Goal: Check status: Check status

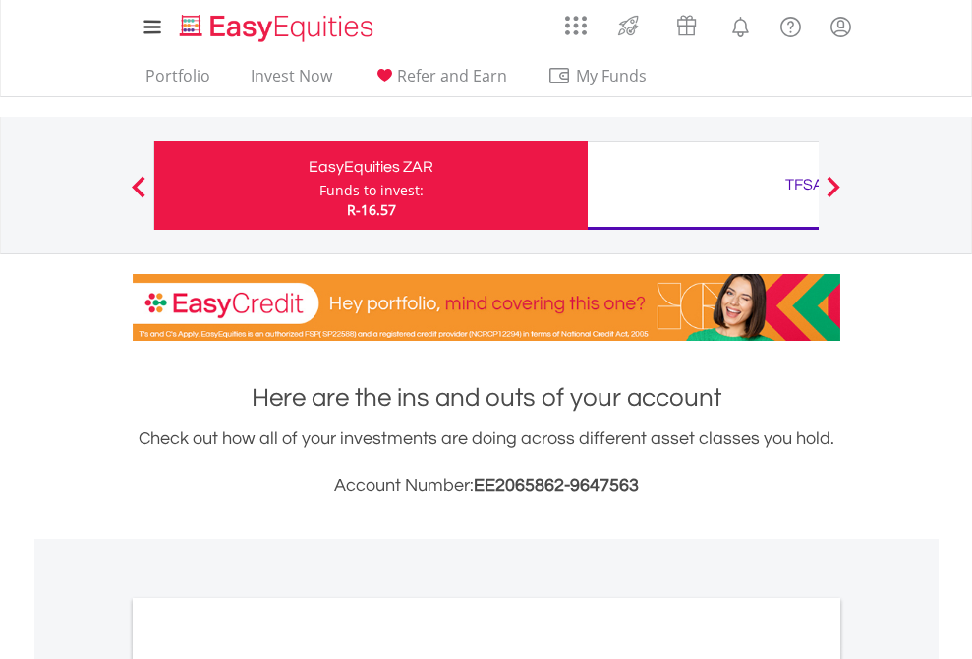
click at [319, 186] on div "Funds to invest:" at bounding box center [371, 191] width 104 height 20
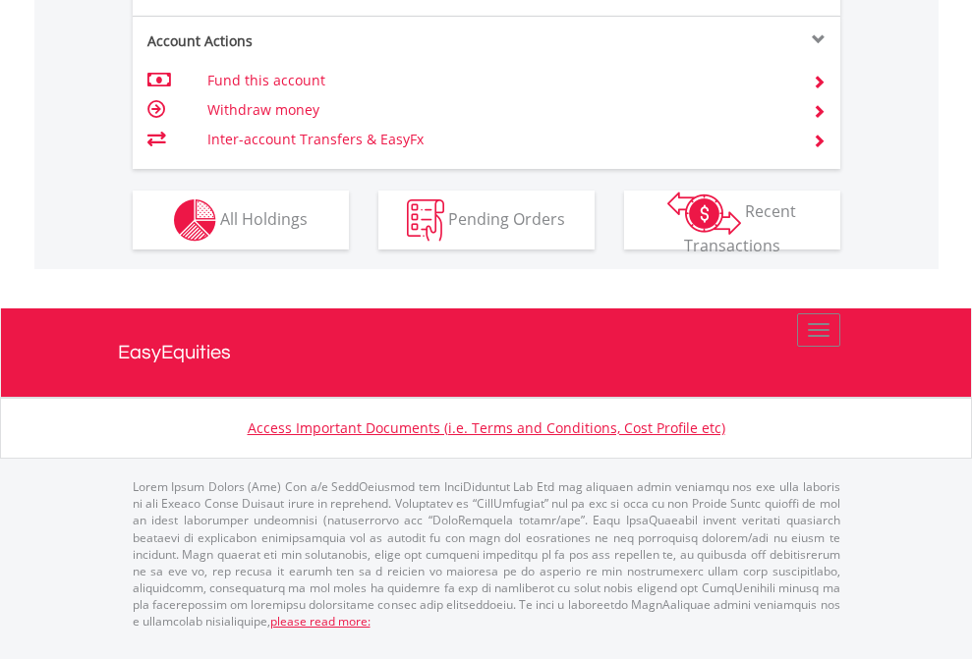
scroll to position [1923, 0]
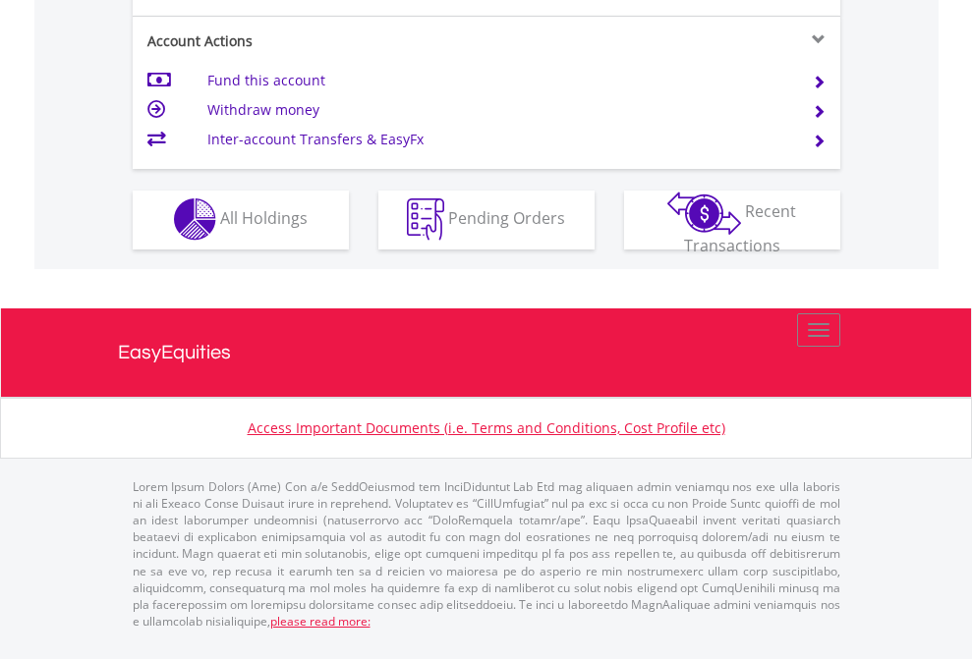
scroll to position [1838, 0]
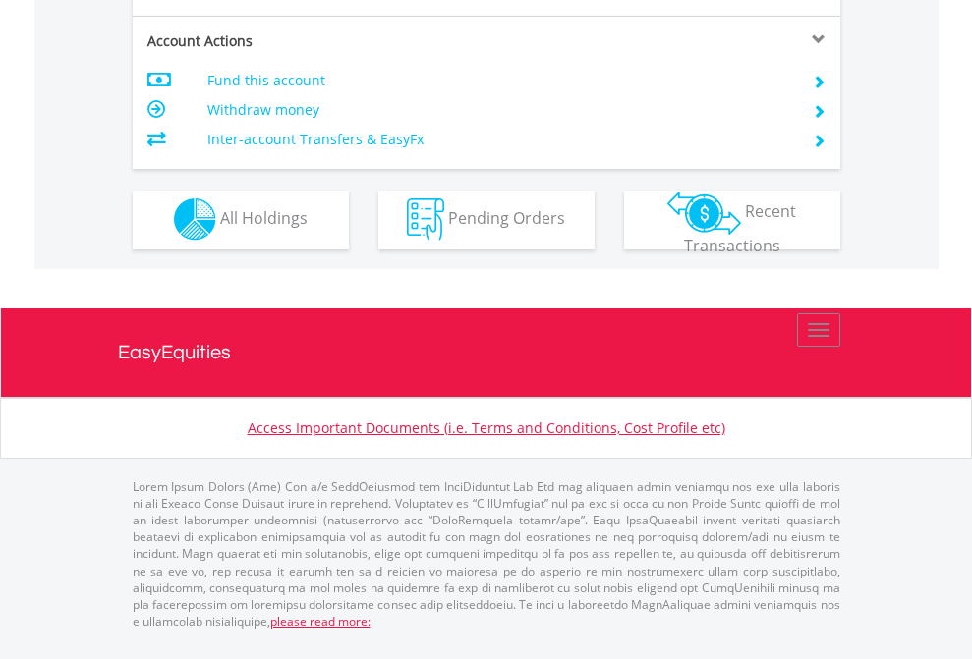
scroll to position [1838, 0]
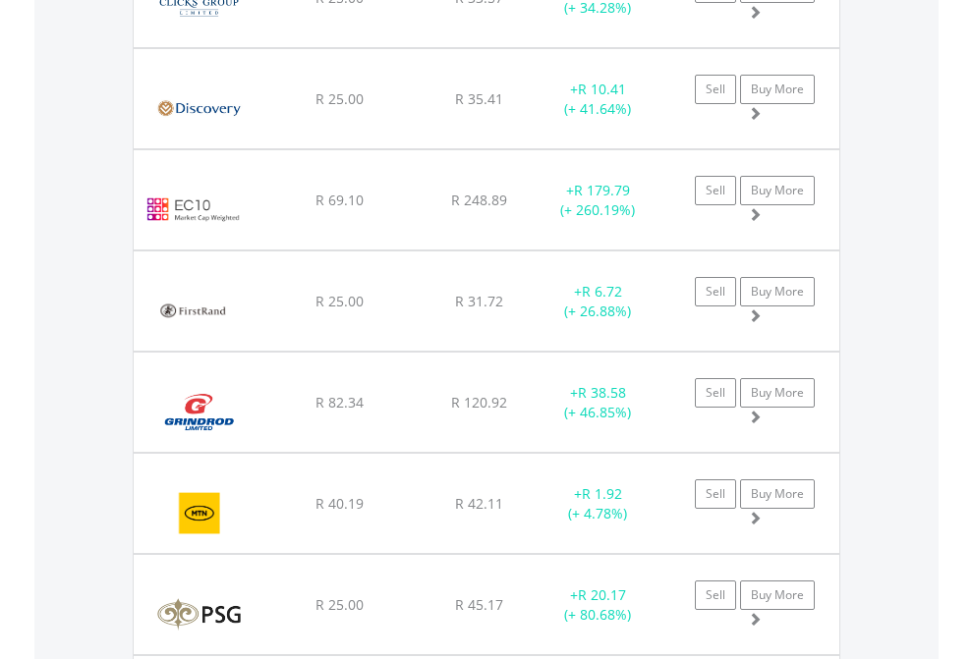
scroll to position [189, 309]
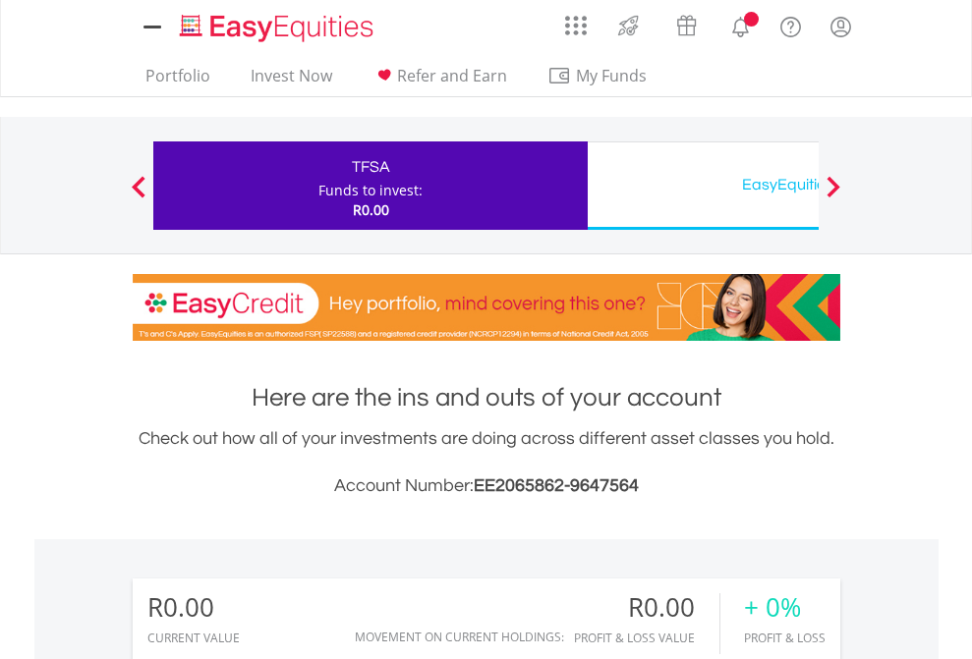
scroll to position [189, 309]
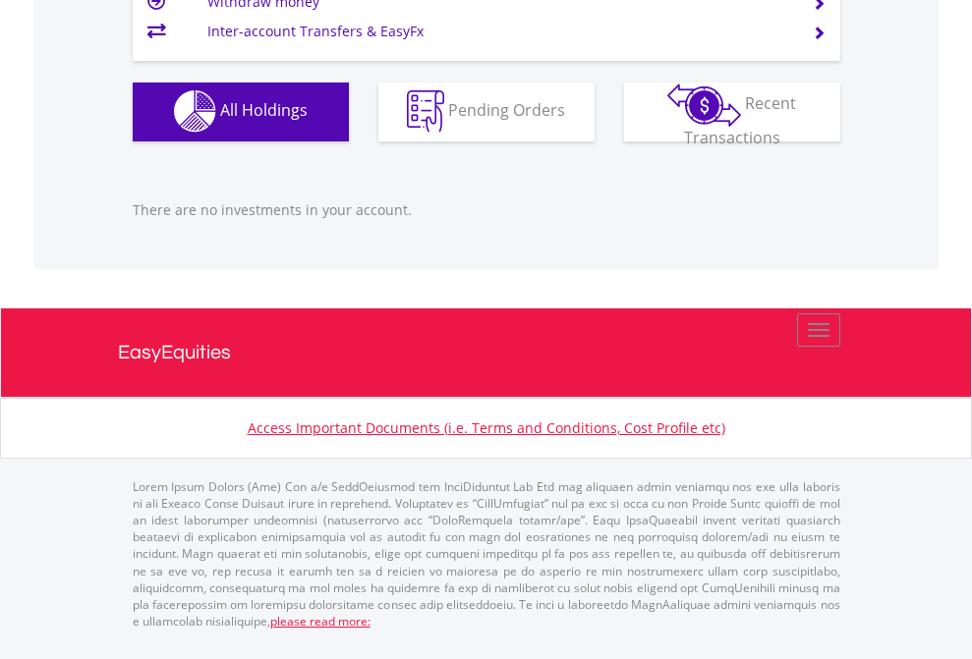
scroll to position [1946, 0]
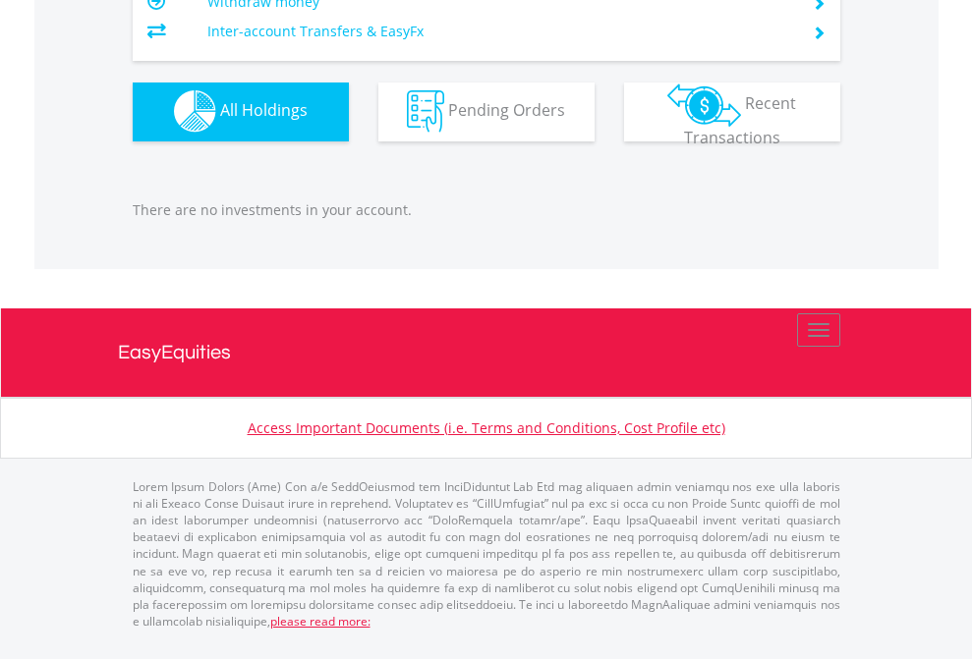
scroll to position [189, 309]
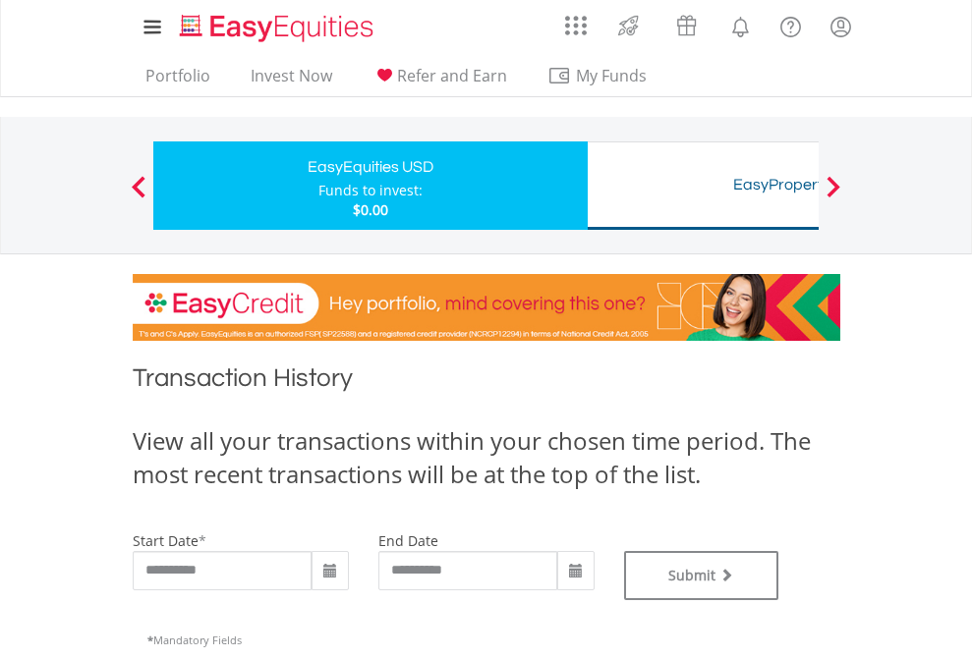
type input "**********"
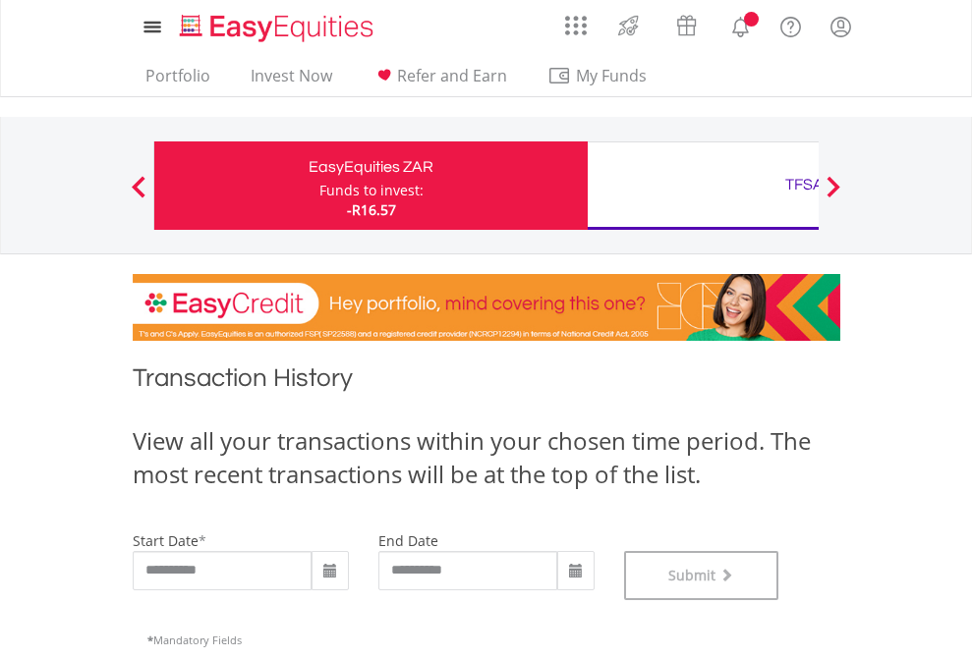
scroll to position [797, 0]
click at [703, 186] on div "TFSA" at bounding box center [805, 185] width 410 height 28
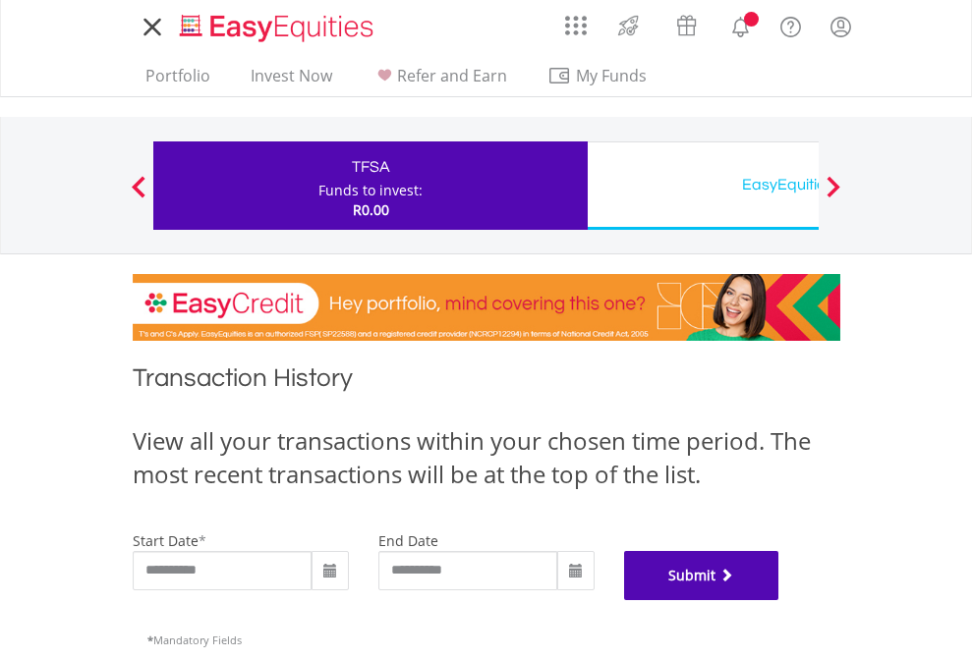
click at [779, 600] on button "Submit" at bounding box center [701, 575] width 155 height 49
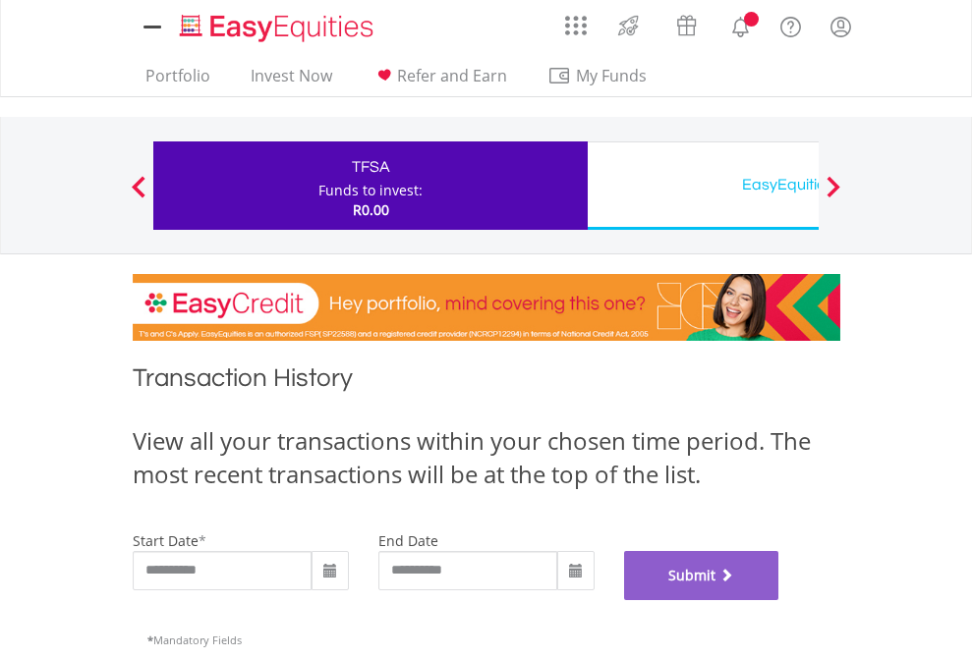
scroll to position [797, 0]
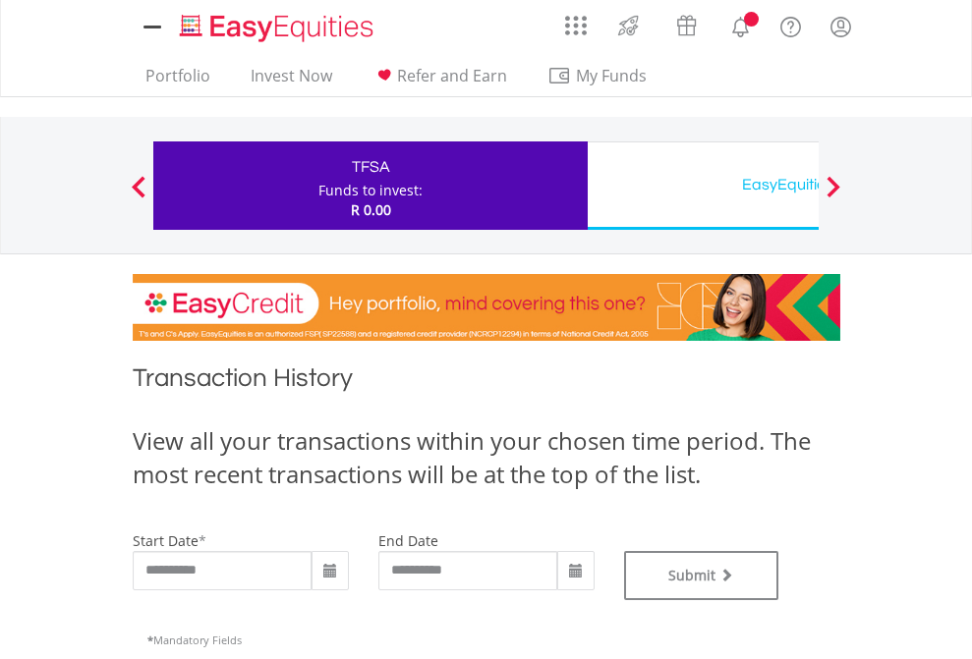
click at [703, 186] on div "EasyEquities USD" at bounding box center [805, 185] width 410 height 28
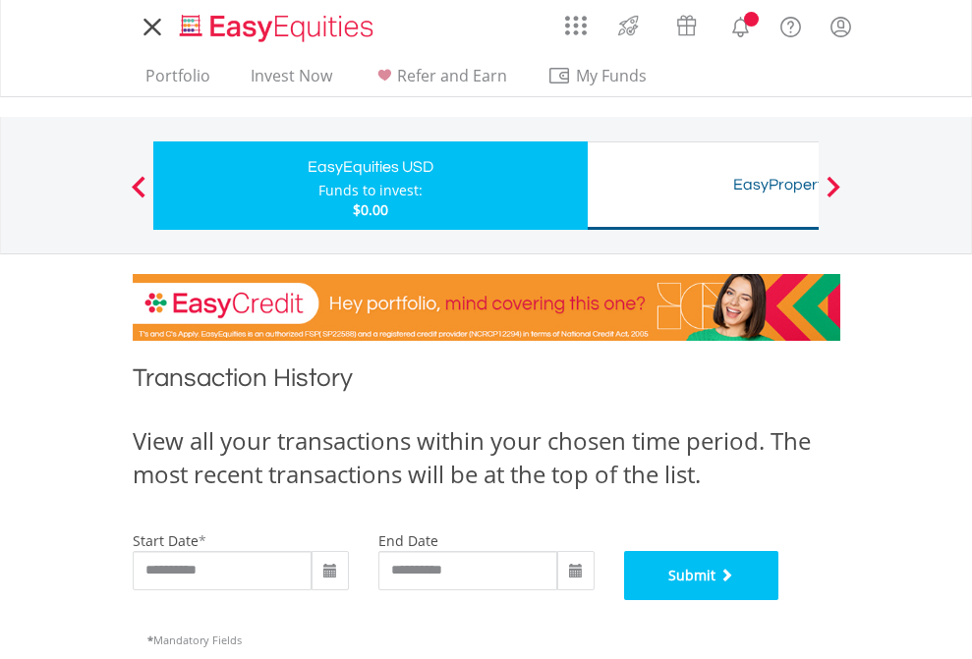
click at [779, 600] on button "Submit" at bounding box center [701, 575] width 155 height 49
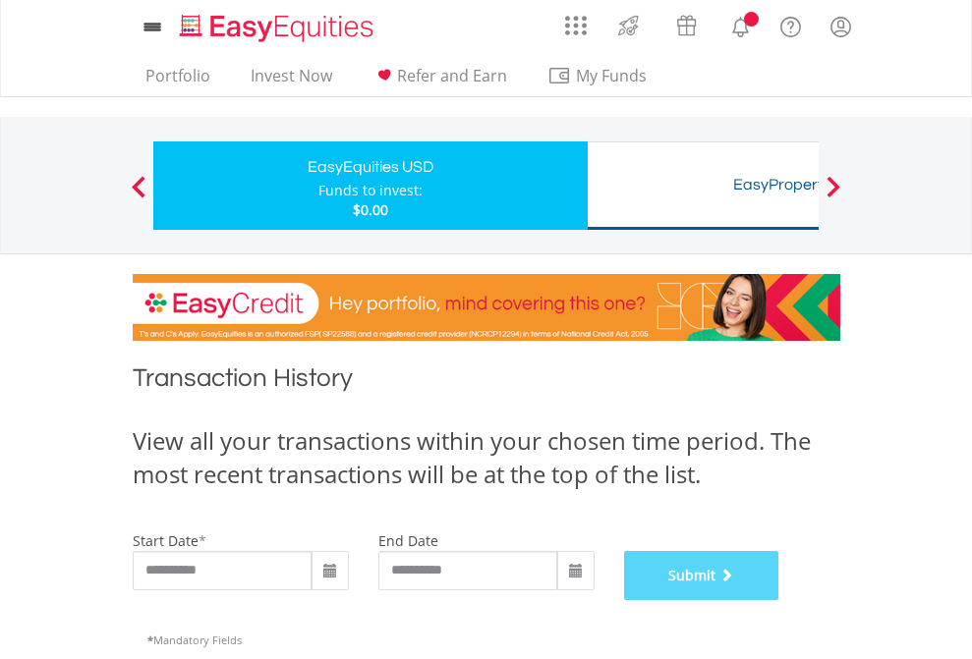
scroll to position [797, 0]
